Goal: Information Seeking & Learning: Learn about a topic

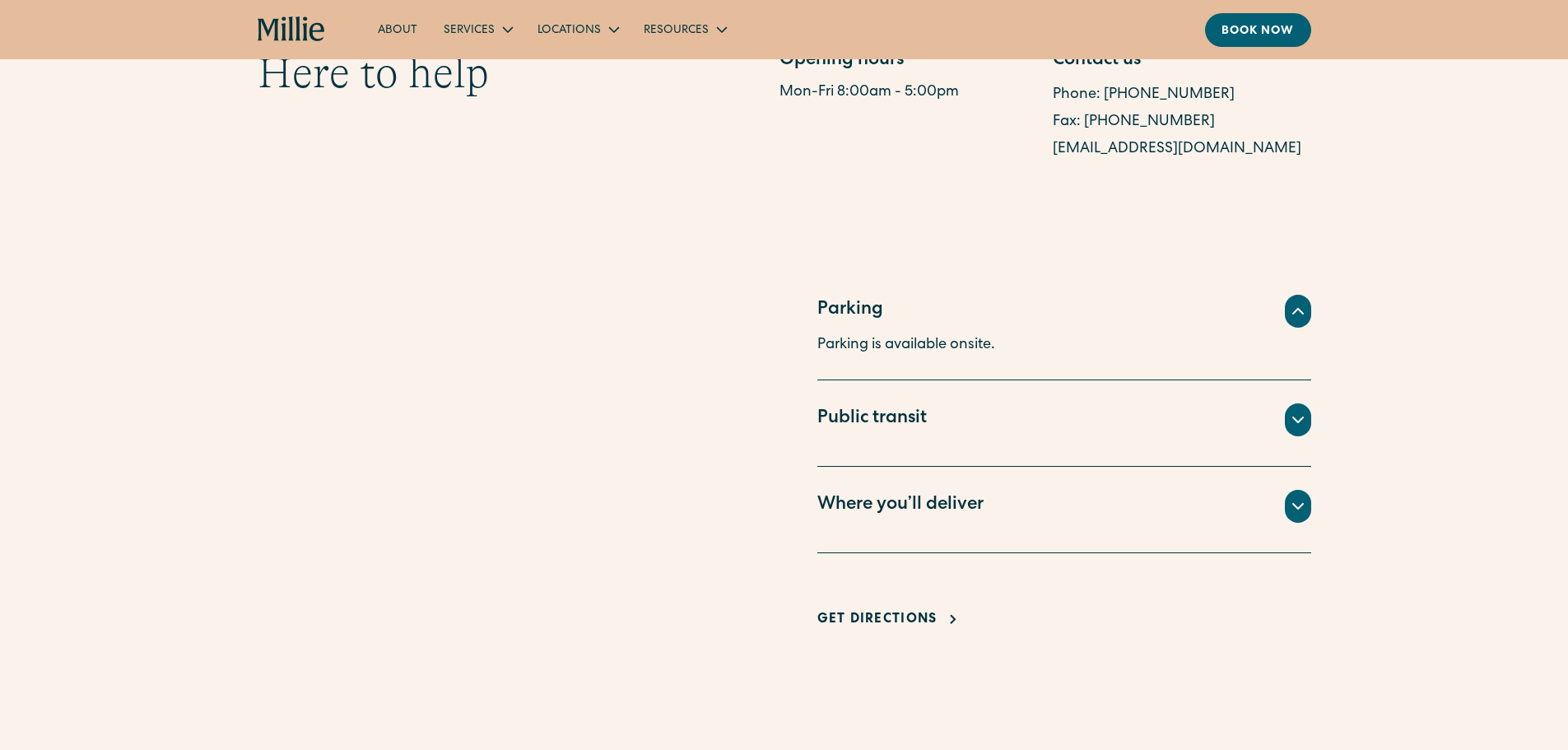
scroll to position [987, 0]
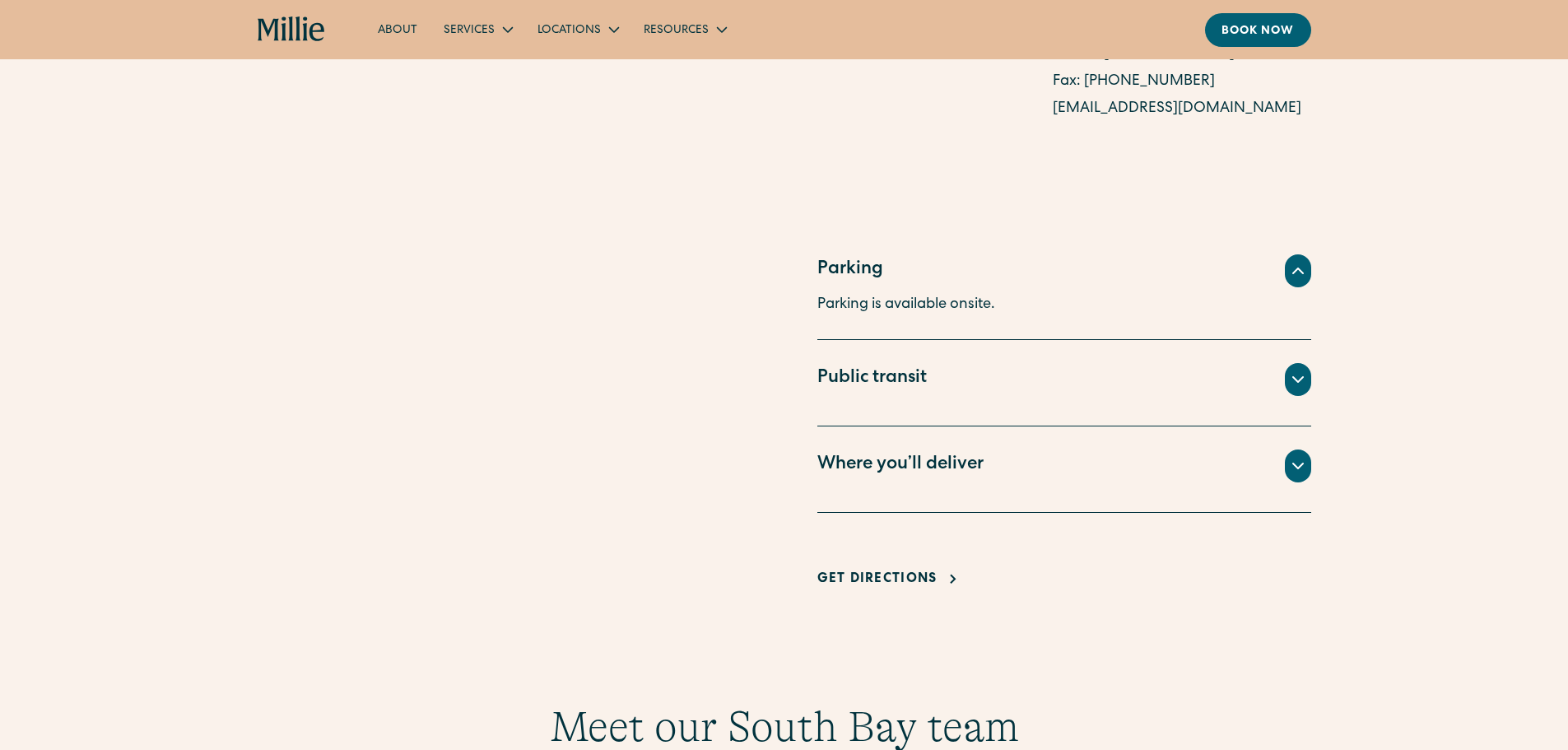
click at [1292, 464] on icon at bounding box center [1297, 465] width 19 height 19
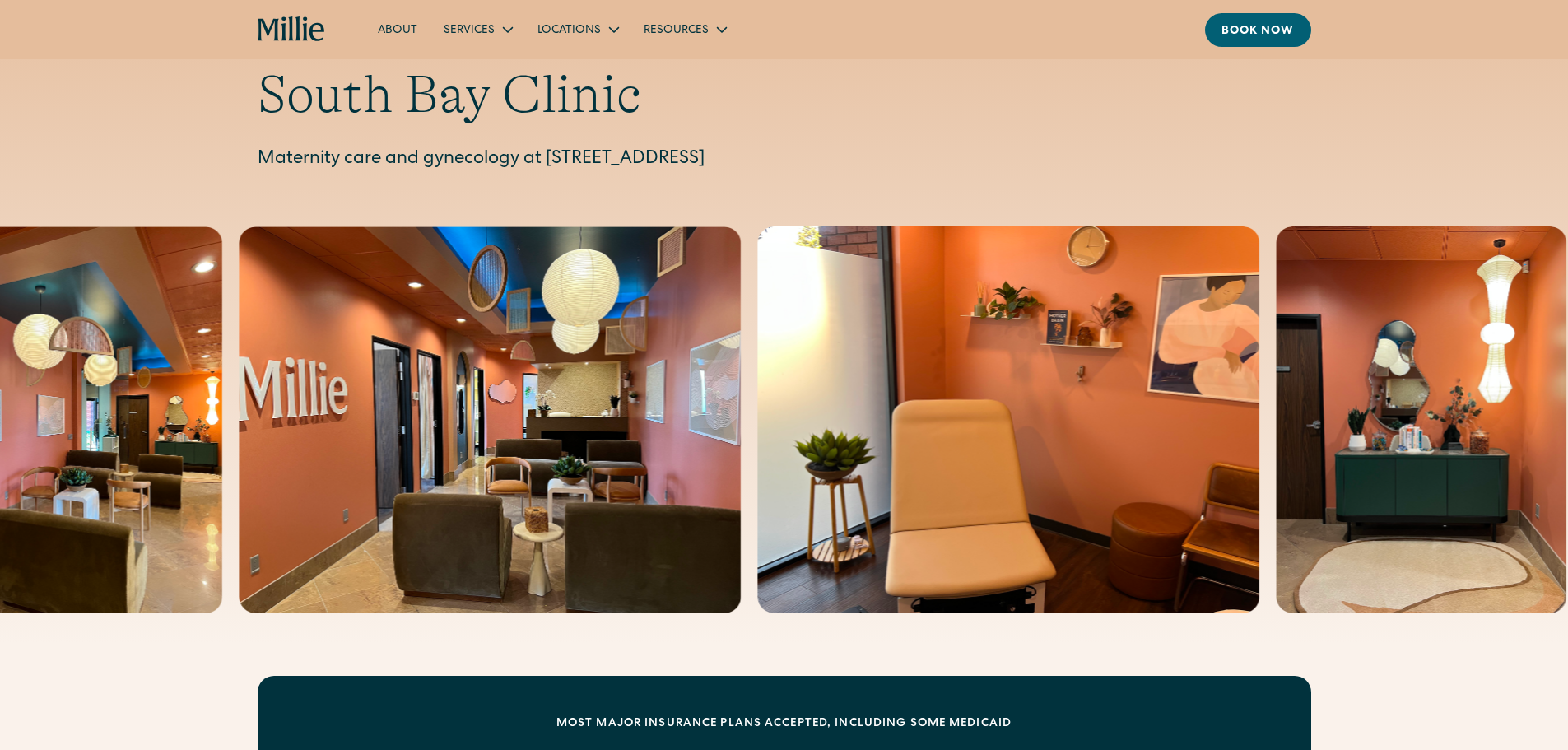
scroll to position [0, 0]
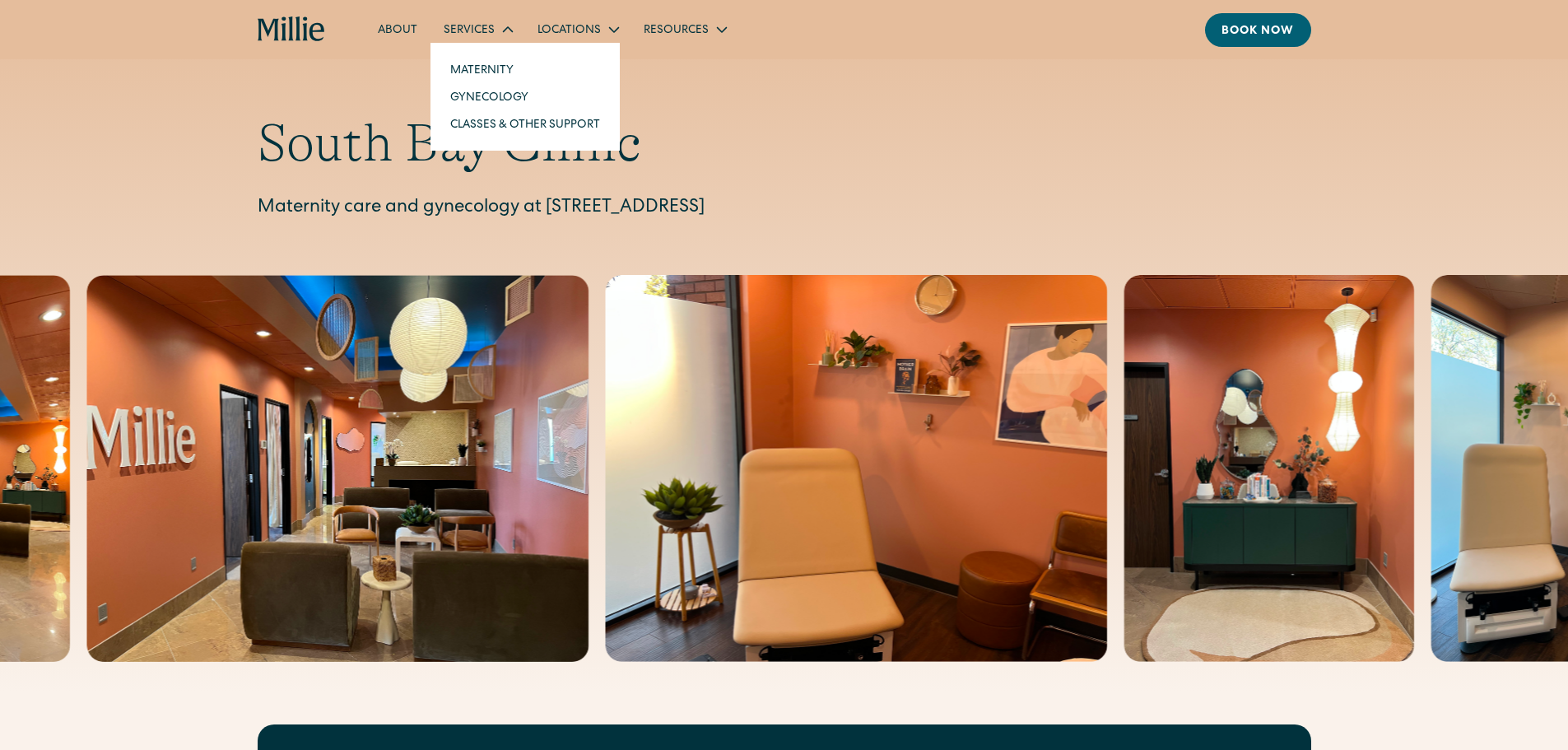
click at [485, 28] on div "Services" at bounding box center [468, 30] width 51 height 17
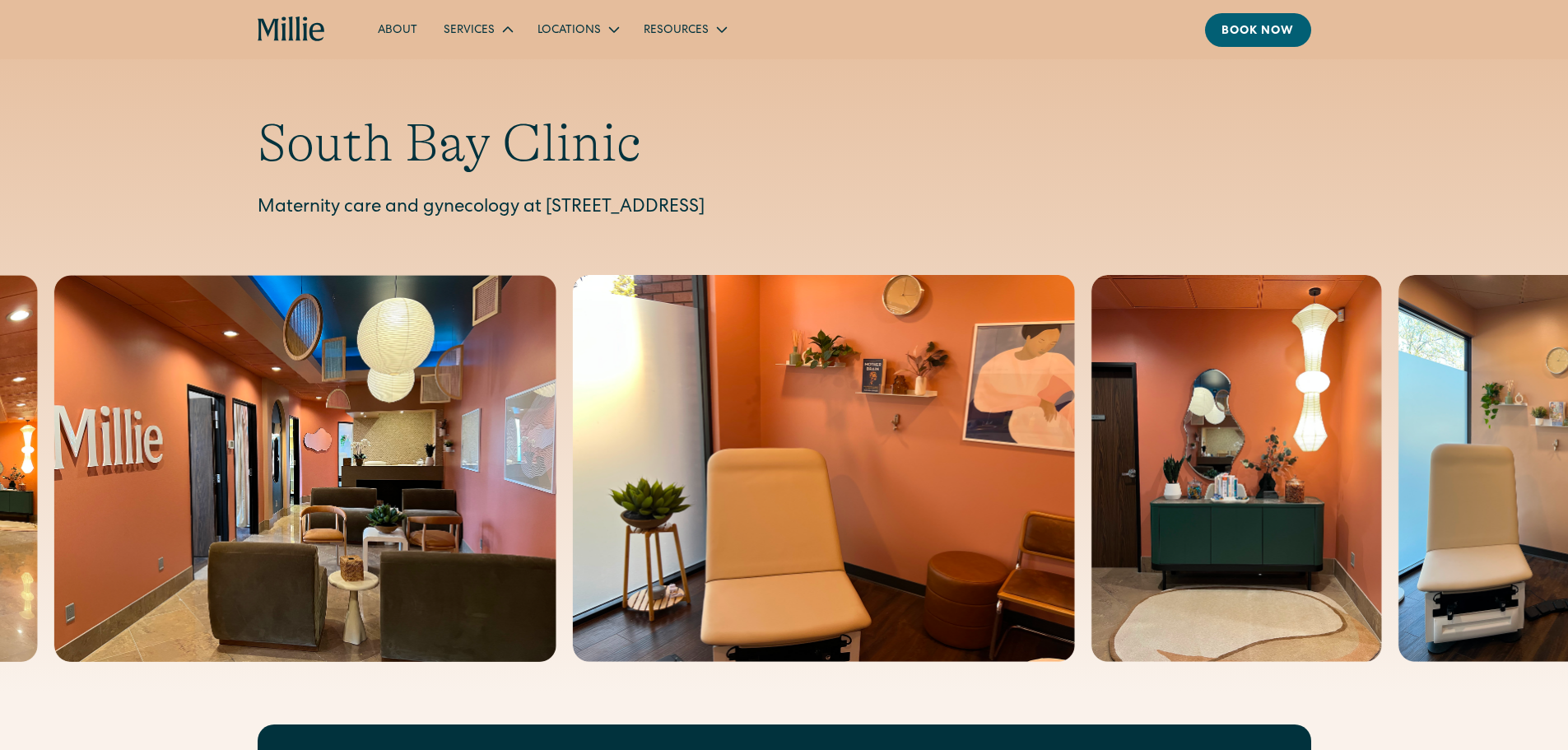
click at [485, 28] on div "Services" at bounding box center [468, 30] width 51 height 17
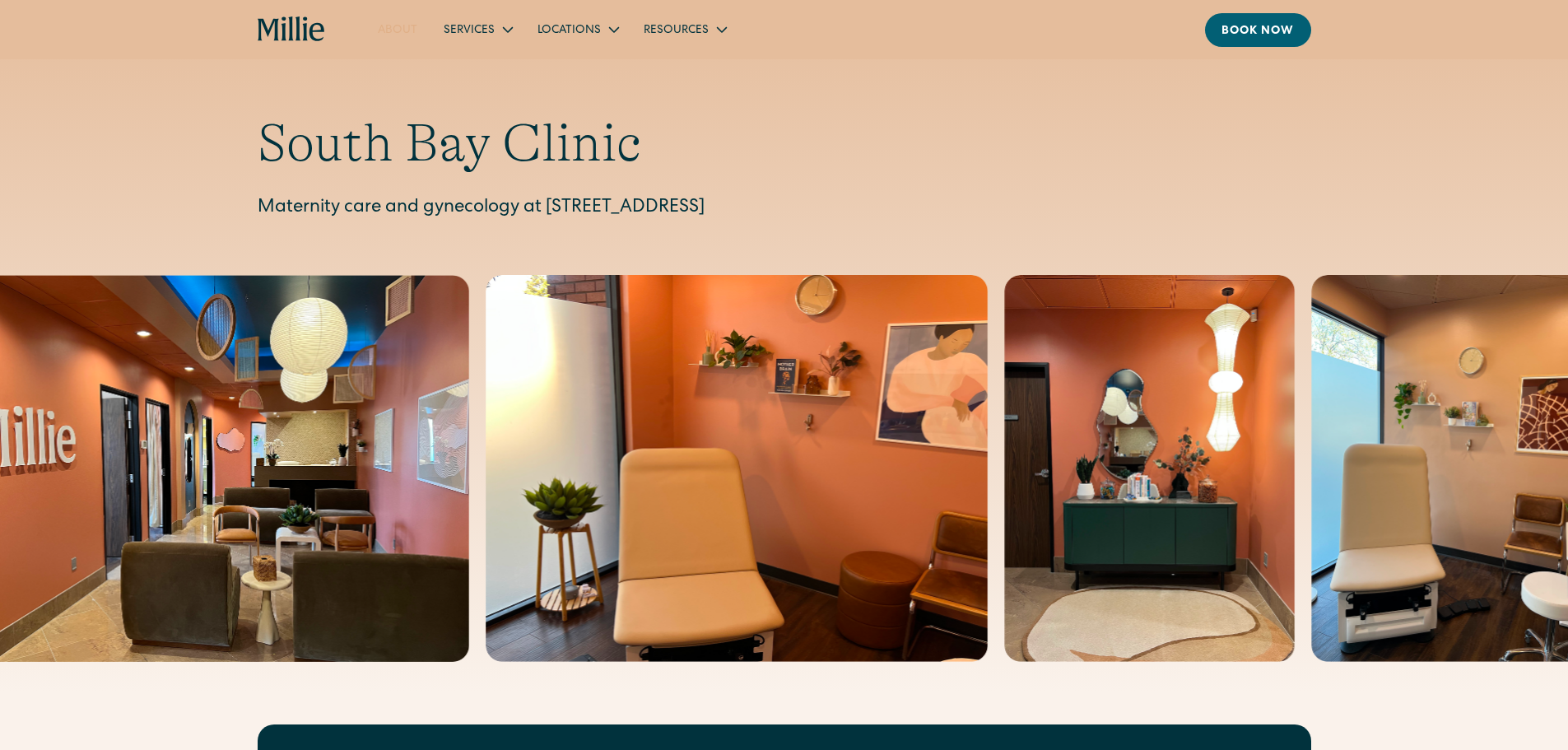
click at [411, 28] on link "About" at bounding box center [398, 29] width 66 height 28
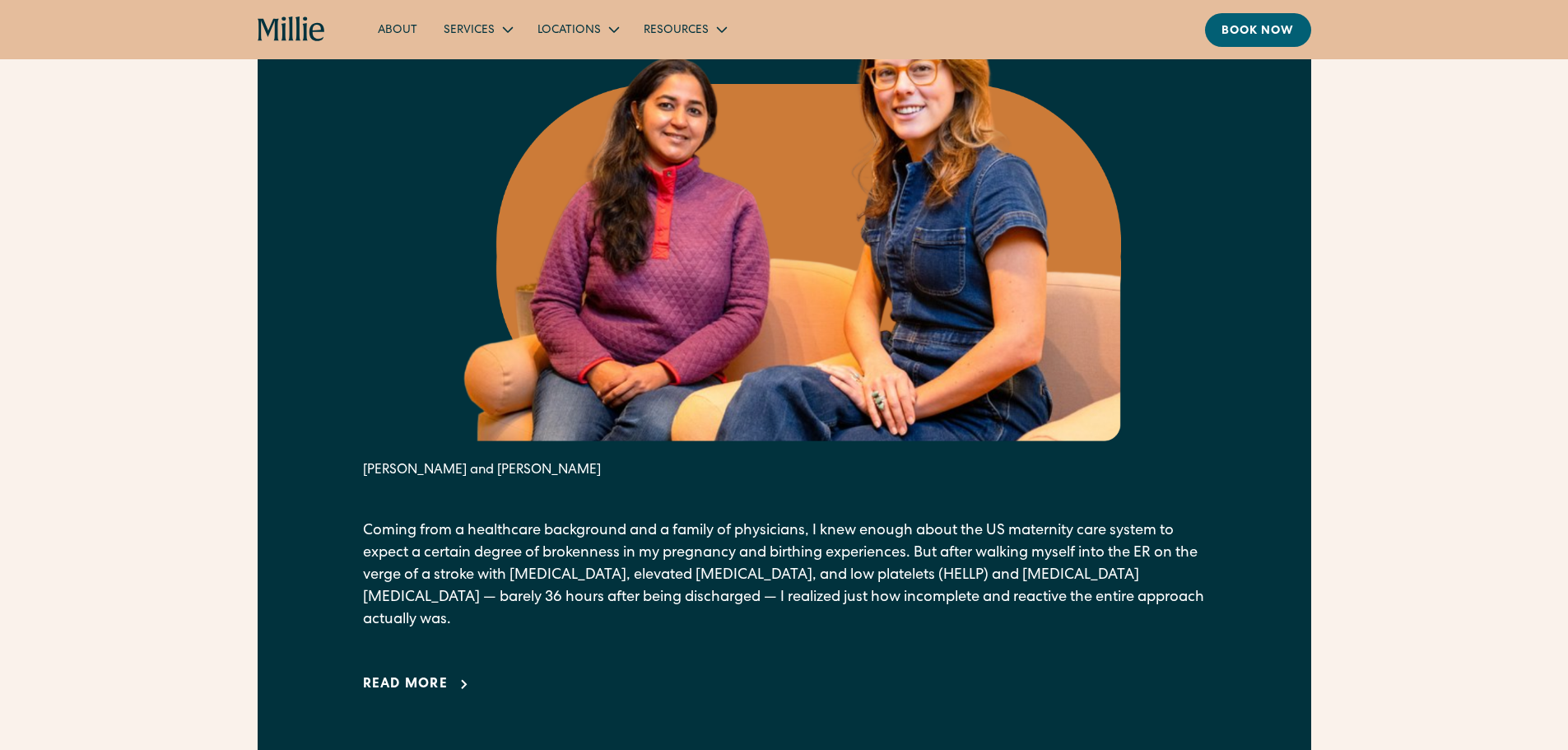
scroll to position [906, 0]
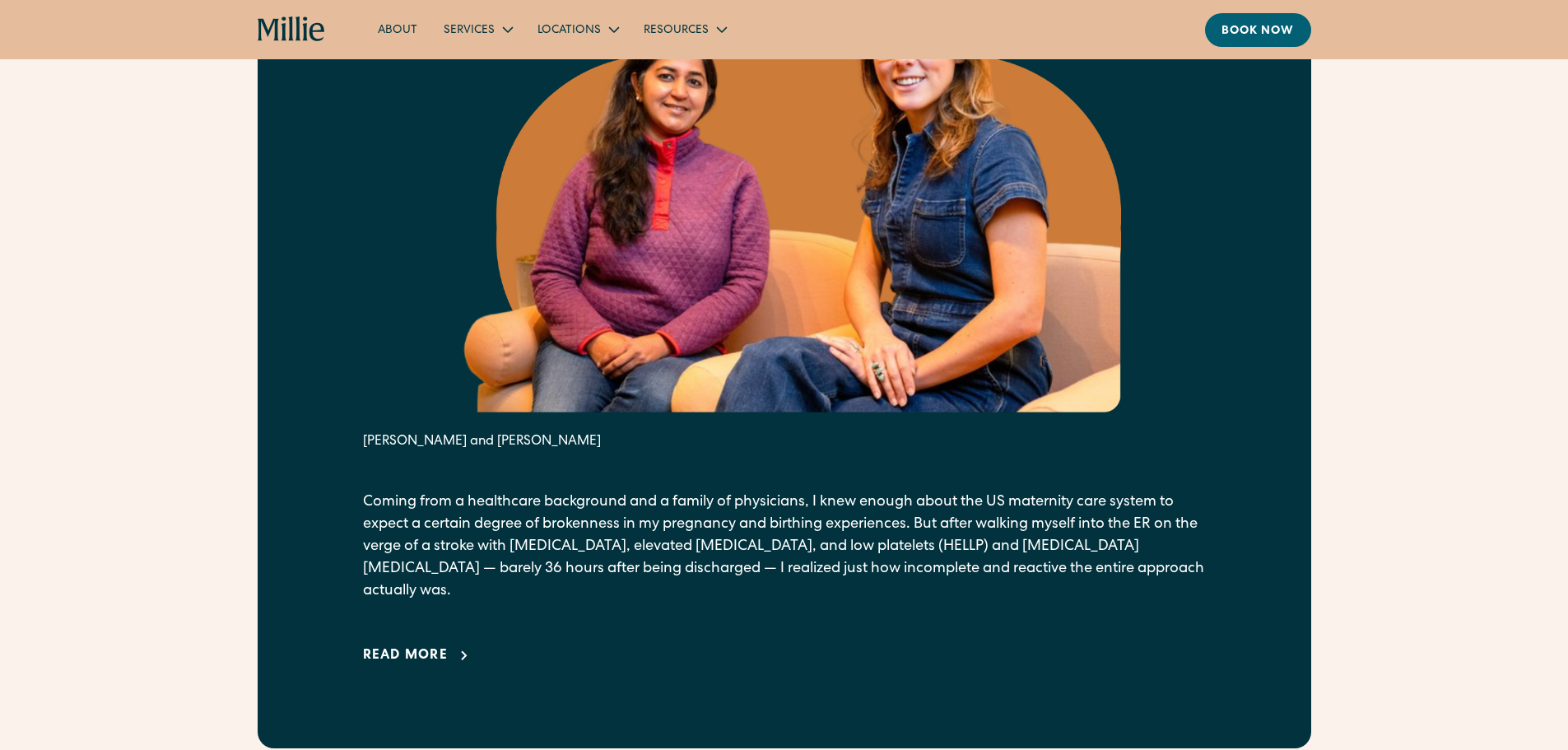
click at [430, 646] on div "Read more" at bounding box center [405, 655] width 86 height 19
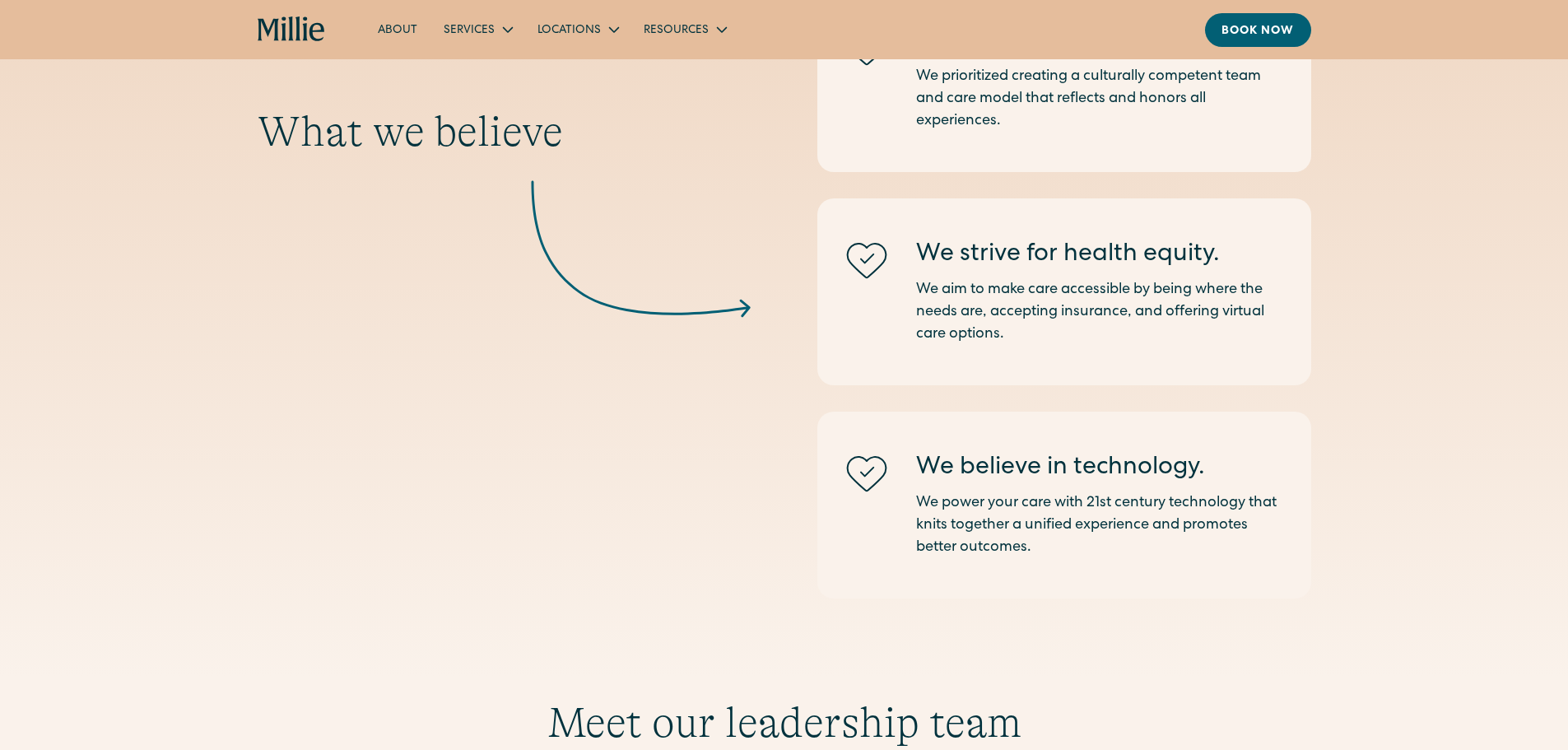
scroll to position [4114, 0]
